Goal: Task Accomplishment & Management: Manage account settings

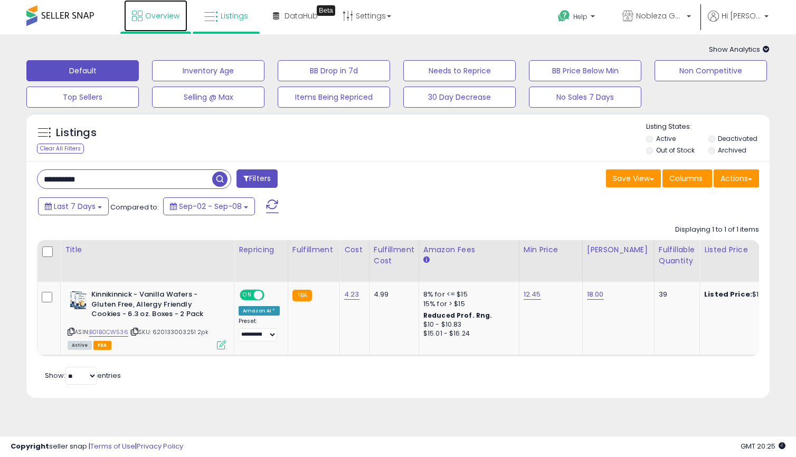
click at [170, 11] on span "Overview" at bounding box center [162, 16] width 34 height 11
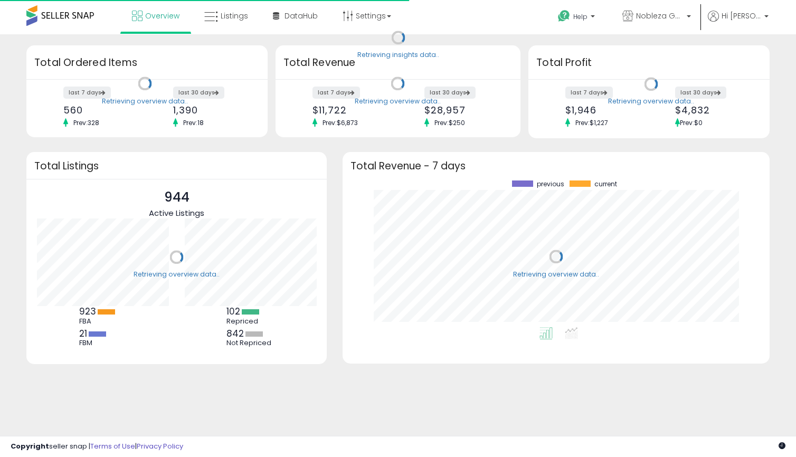
scroll to position [147, 406]
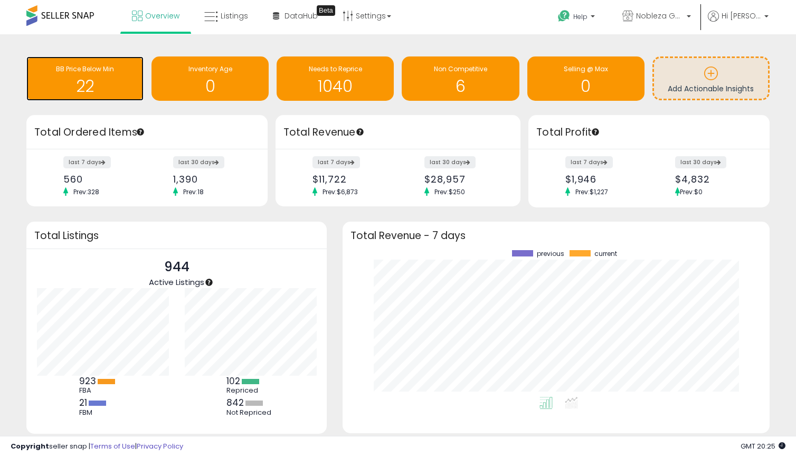
click at [109, 74] on div "BB Price Below Min" at bounding box center [85, 69] width 107 height 10
